Goal: Task Accomplishment & Management: Manage account settings

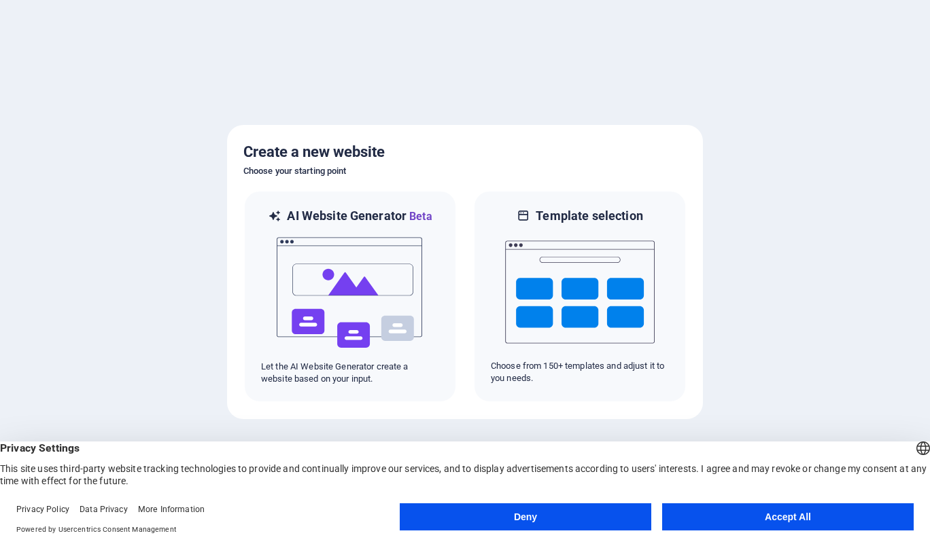
click at [752, 509] on button "Accept All" at bounding box center [787, 517] width 251 height 27
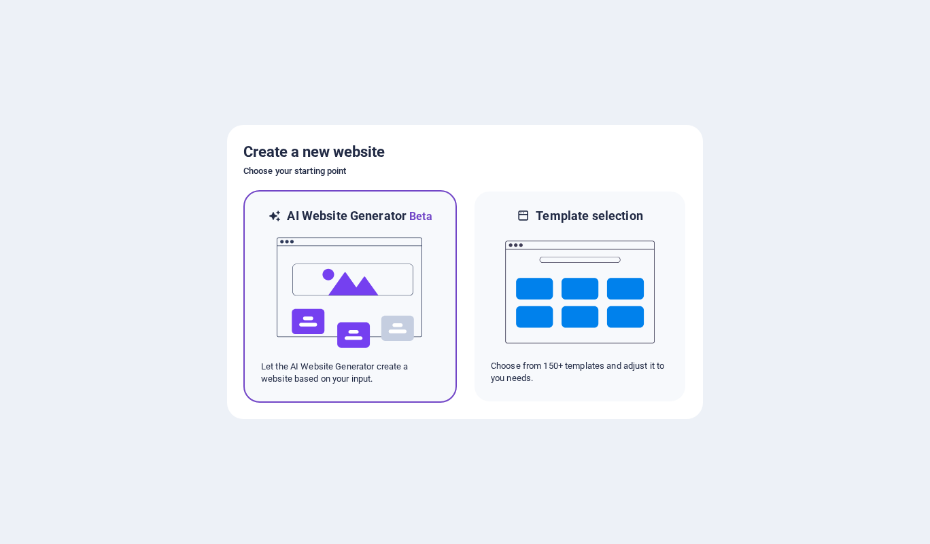
click at [357, 298] on img at bounding box center [350, 293] width 150 height 136
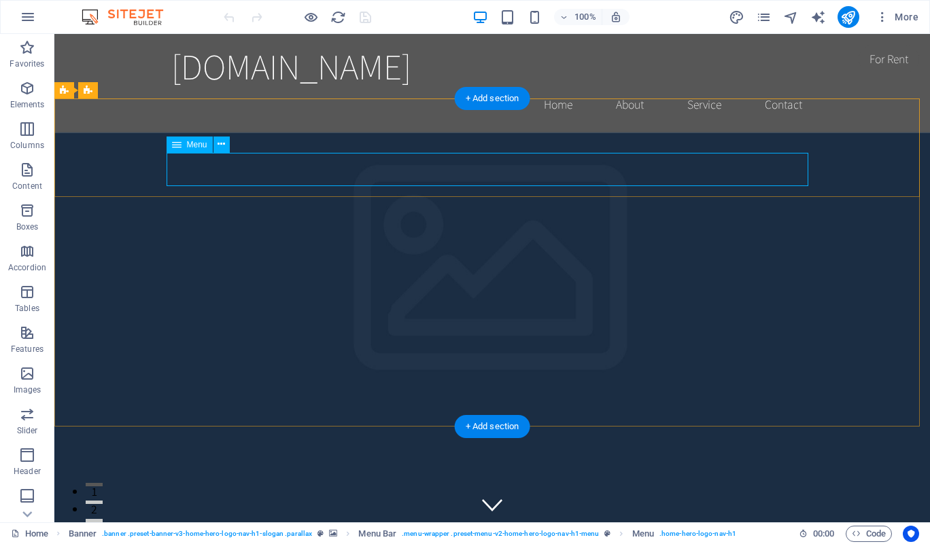
drag, startPoint x: 549, startPoint y: 174, endPoint x: 549, endPoint y: 165, distance: 8.8
select select
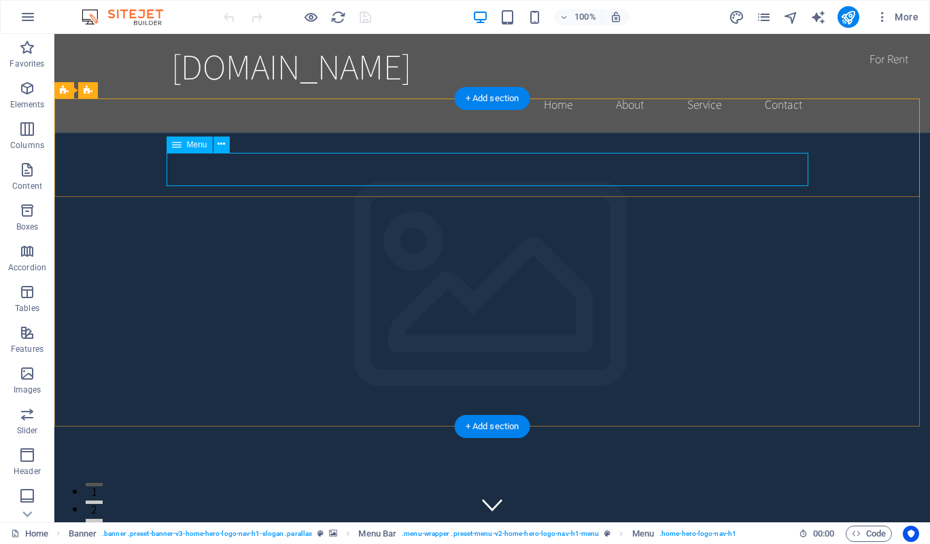
select select
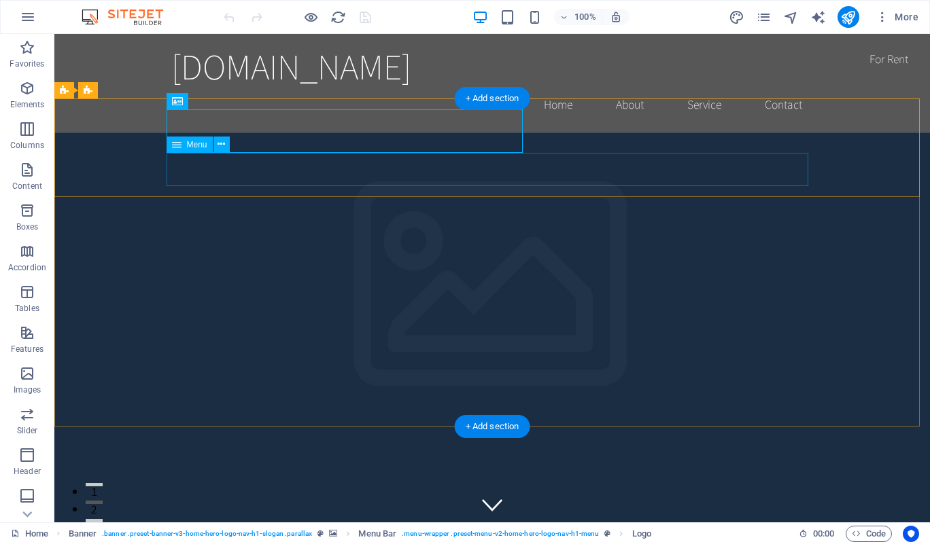
select select
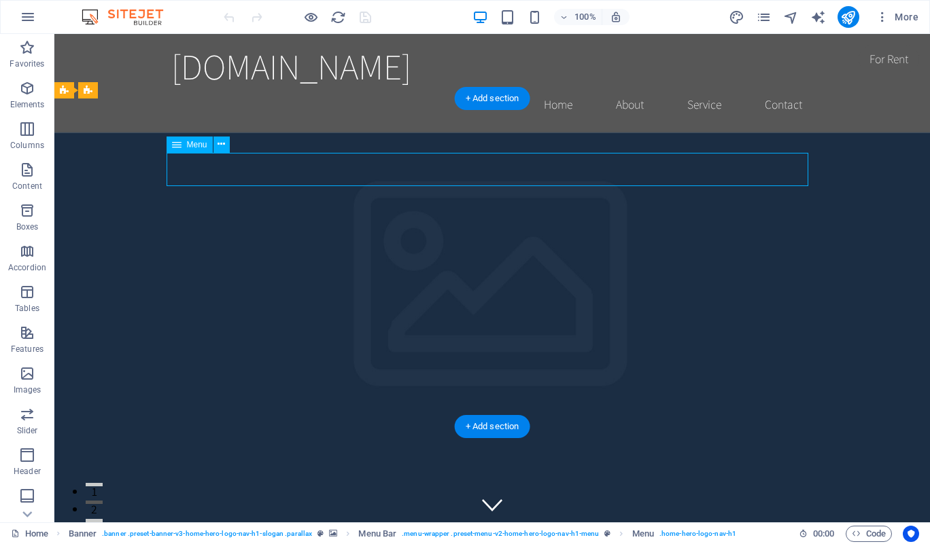
select select
